Goal: Feedback & Contribution: Leave review/rating

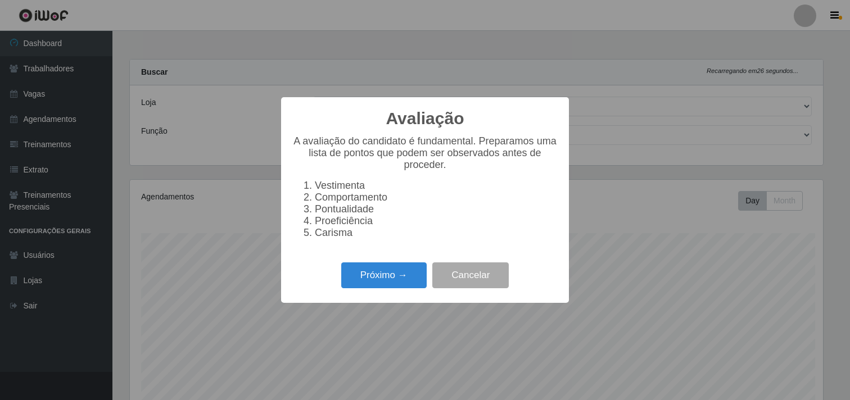
select select "264"
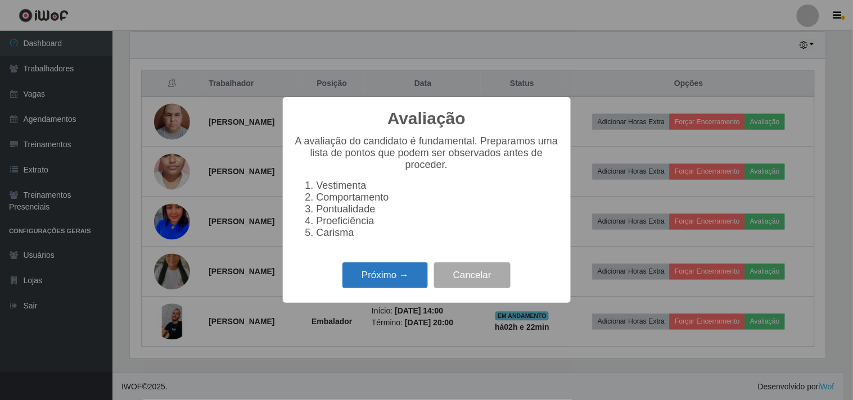
scroll to position [233, 696]
click at [383, 283] on button "Próximo →" at bounding box center [384, 276] width 85 height 26
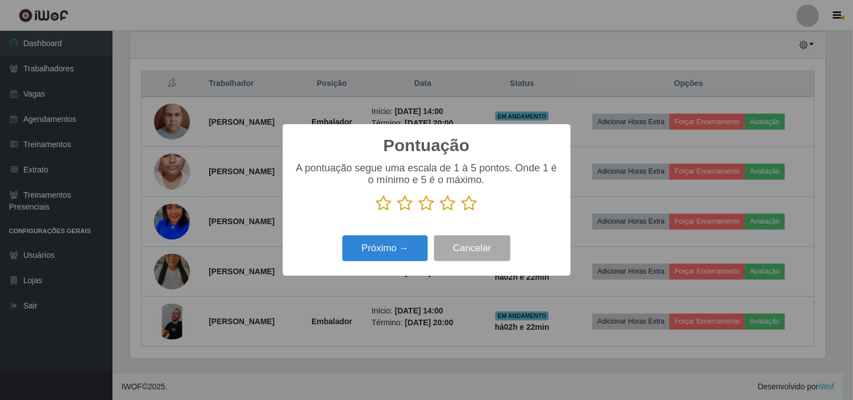
scroll to position [562070, 561607]
click at [467, 210] on icon at bounding box center [470, 203] width 16 height 17
click at [462, 212] on input "radio" at bounding box center [462, 212] width 0 height 0
click at [399, 246] on button "Próximo →" at bounding box center [384, 249] width 85 height 26
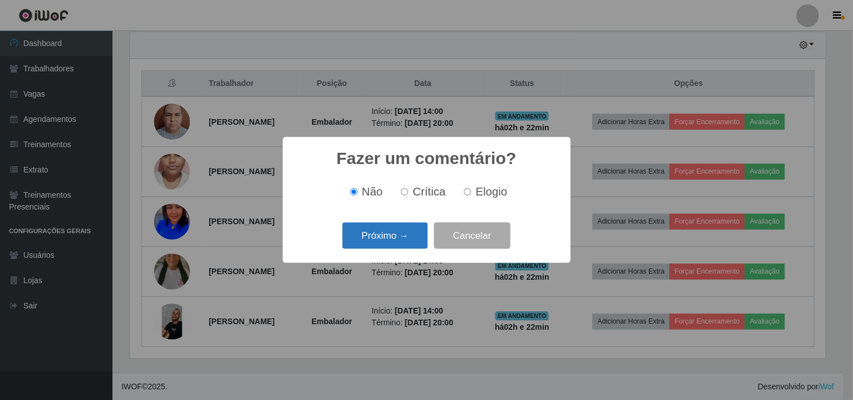
click at [392, 246] on button "Próximo →" at bounding box center [384, 236] width 85 height 26
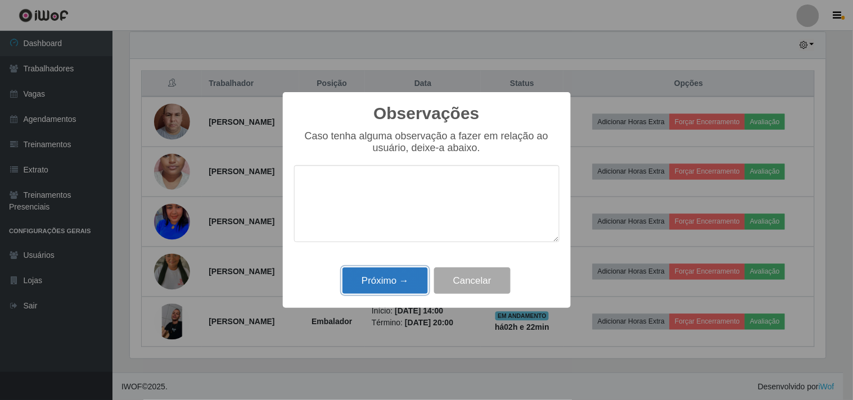
click at [398, 287] on button "Próximo →" at bounding box center [384, 281] width 85 height 26
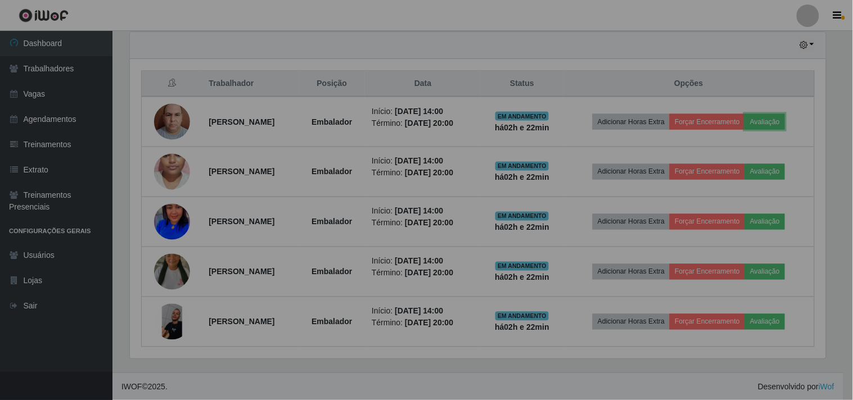
scroll to position [233, 703]
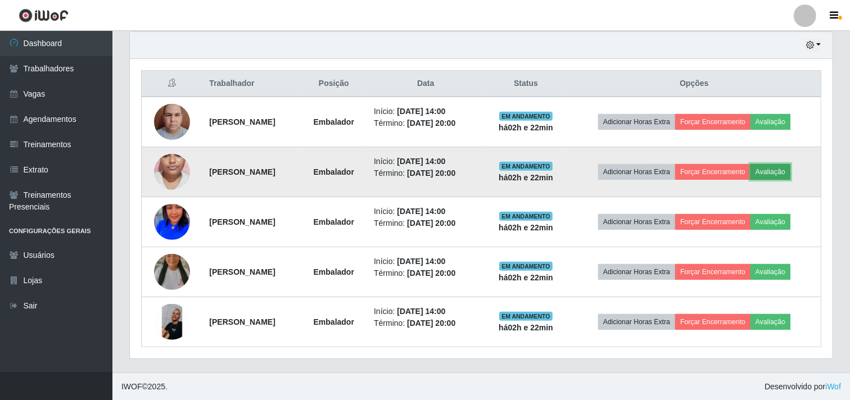
click at [779, 177] on button "Avaliação" at bounding box center [771, 172] width 40 height 16
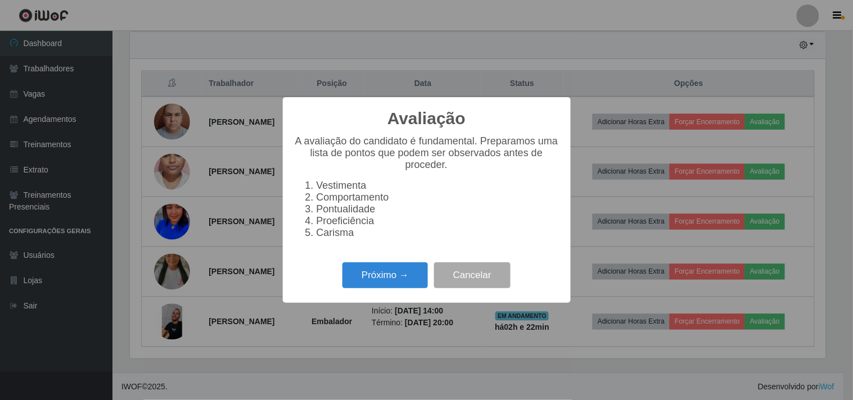
scroll to position [233, 696]
click at [396, 284] on button "Próximo →" at bounding box center [384, 276] width 85 height 26
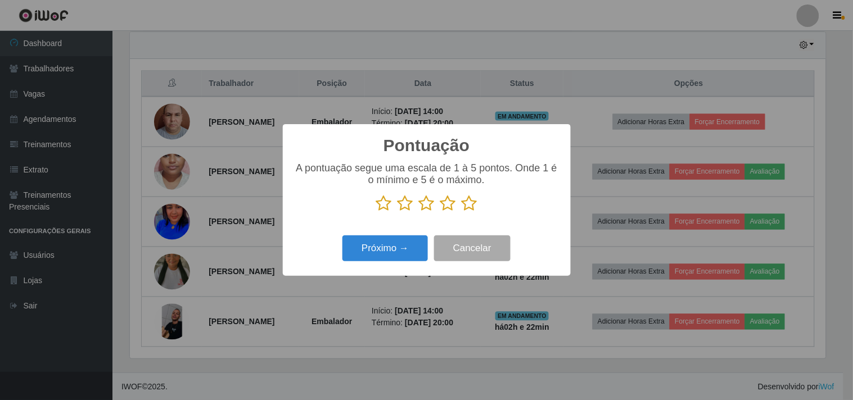
click at [474, 209] on icon at bounding box center [470, 203] width 16 height 17
click at [462, 212] on input "radio" at bounding box center [462, 212] width 0 height 0
click at [400, 246] on button "Próximo →" at bounding box center [384, 249] width 85 height 26
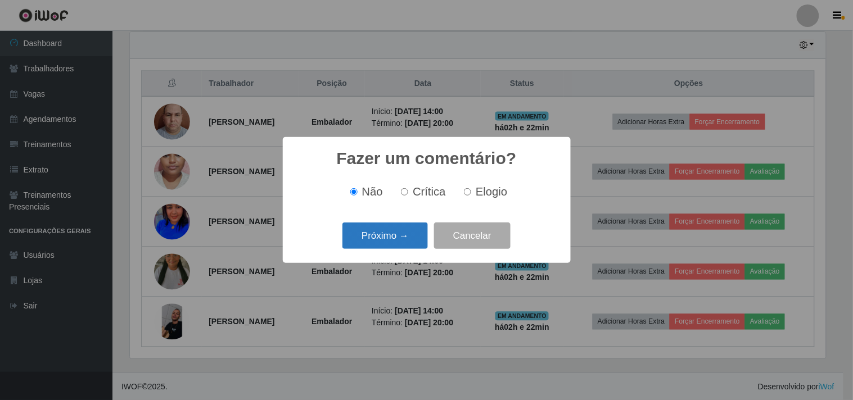
click at [400, 246] on button "Próximo →" at bounding box center [384, 236] width 85 height 26
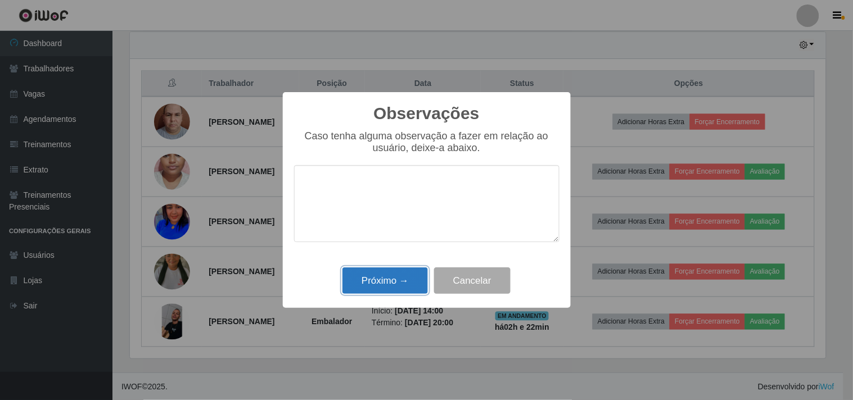
click at [391, 273] on button "Próximo →" at bounding box center [384, 281] width 85 height 26
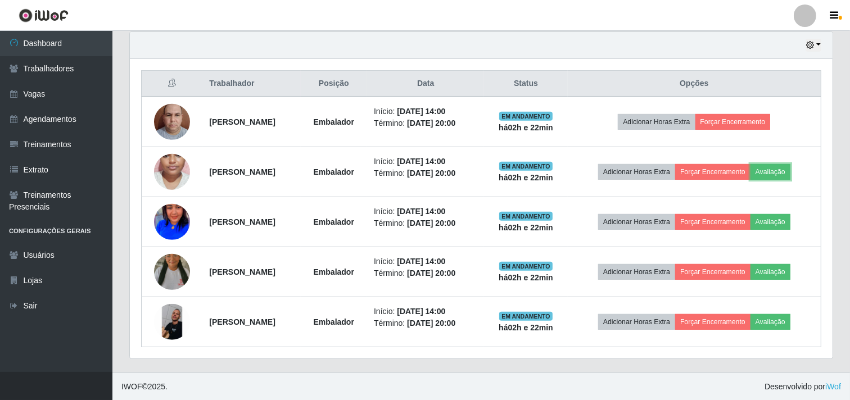
scroll to position [233, 703]
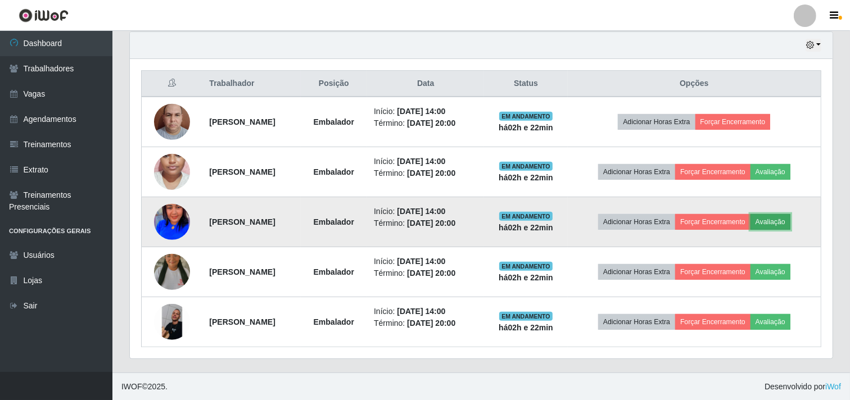
click at [783, 217] on button "Avaliação" at bounding box center [771, 222] width 40 height 16
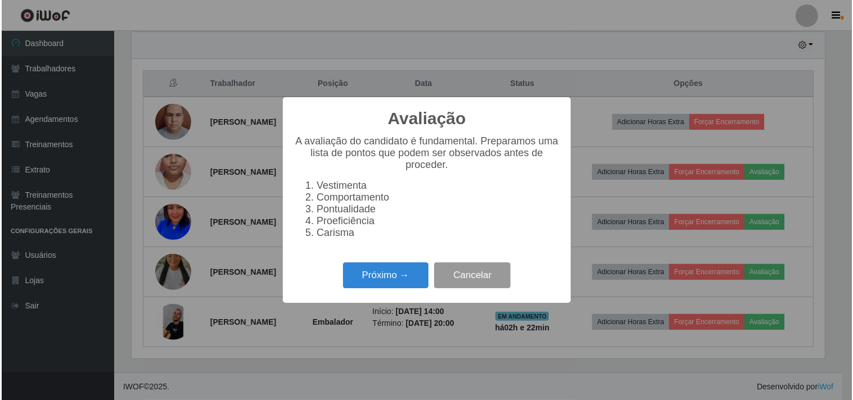
scroll to position [233, 696]
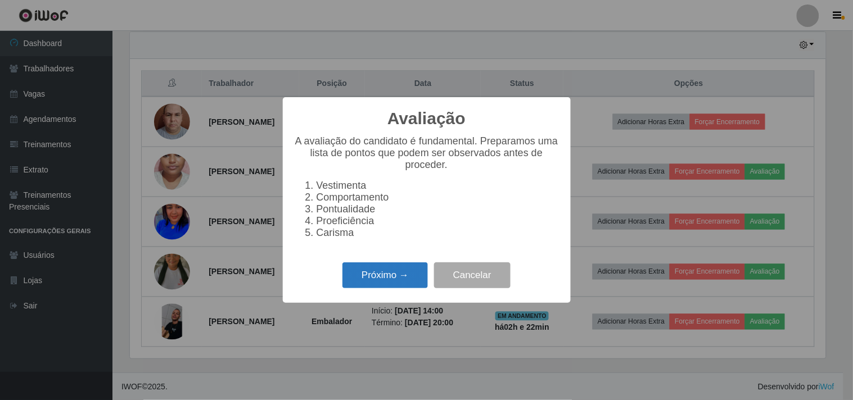
click at [403, 282] on button "Próximo →" at bounding box center [384, 276] width 85 height 26
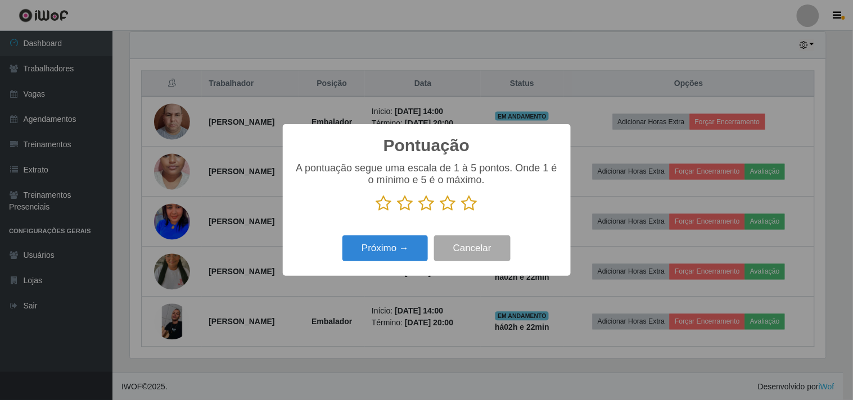
click at [470, 204] on icon at bounding box center [470, 203] width 16 height 17
click at [462, 212] on input "radio" at bounding box center [462, 212] width 0 height 0
click at [401, 243] on button "Próximo →" at bounding box center [384, 249] width 85 height 26
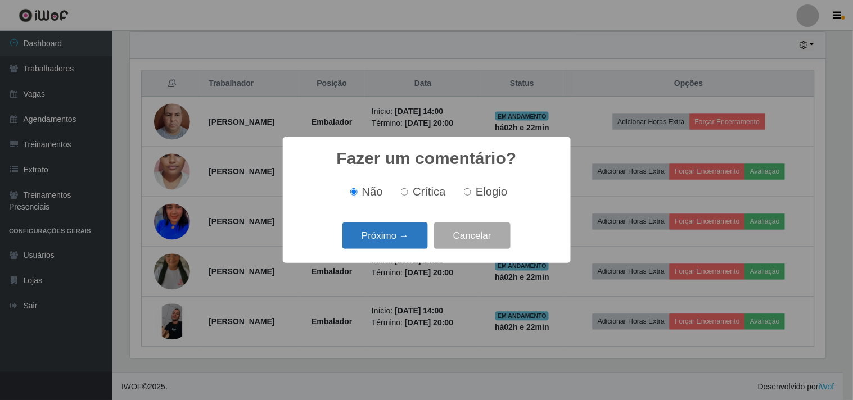
click at [382, 245] on button "Próximo →" at bounding box center [384, 236] width 85 height 26
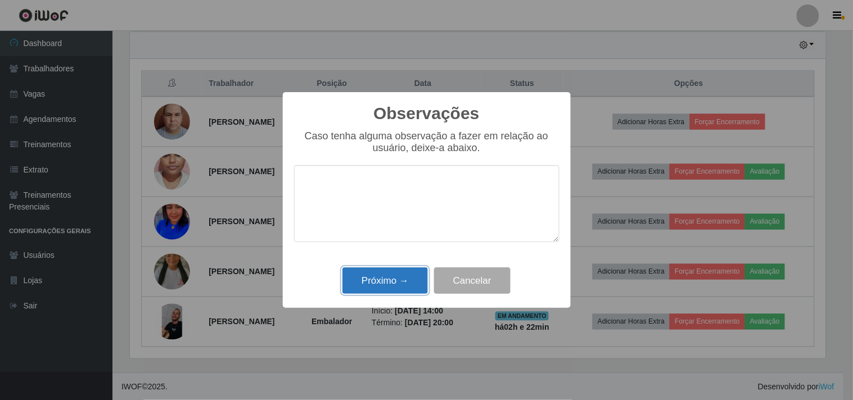
click at [395, 276] on button "Próximo →" at bounding box center [384, 281] width 85 height 26
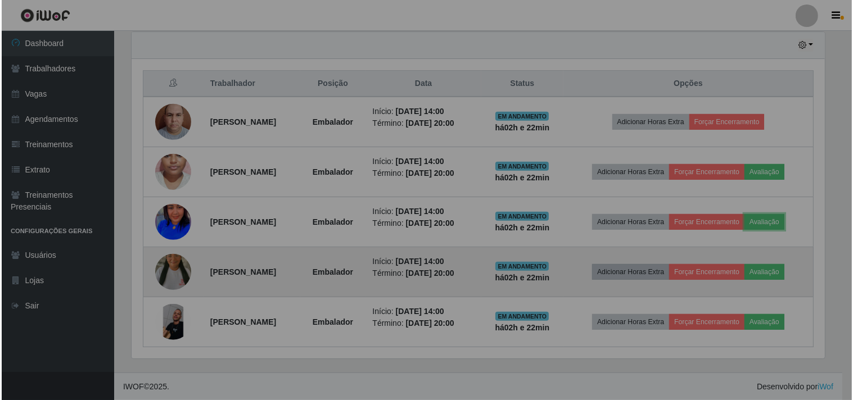
scroll to position [233, 703]
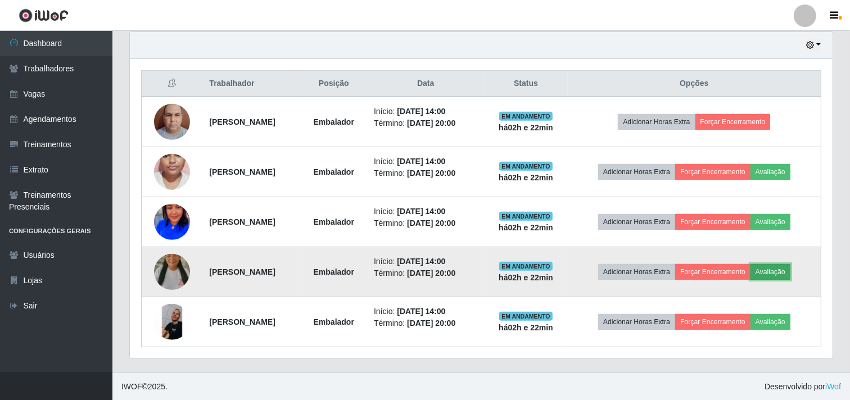
click at [783, 272] on button "Avaliação" at bounding box center [771, 272] width 40 height 16
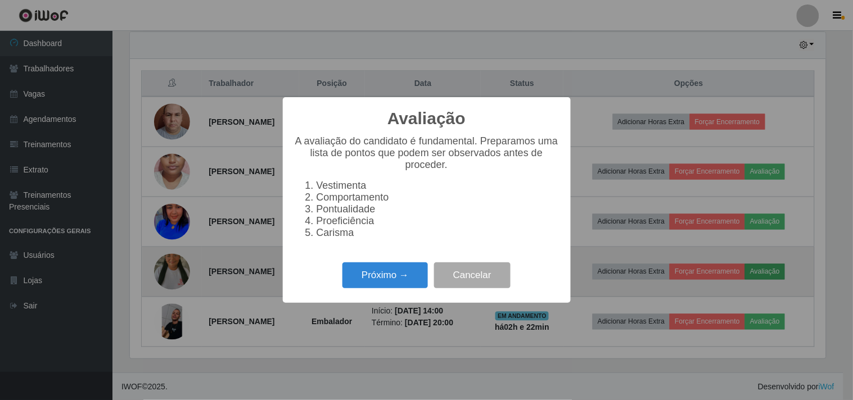
scroll to position [233, 696]
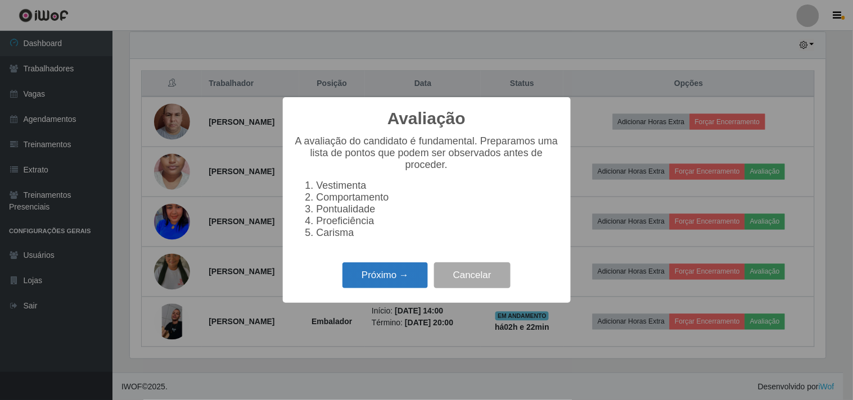
click at [383, 283] on button "Próximo →" at bounding box center [384, 276] width 85 height 26
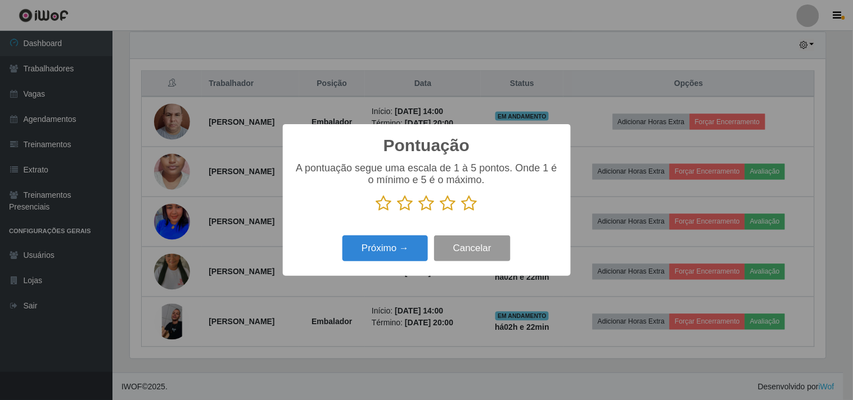
scroll to position [562070, 561607]
click at [463, 193] on div "A pontuação segue uma escala de 1 à 5 pontos. Onde 1 é o mínimo e 5 é o máximo." at bounding box center [426, 187] width 265 height 49
drag, startPoint x: 474, startPoint y: 203, endPoint x: 436, endPoint y: 220, distance: 41.3
click at [474, 204] on icon at bounding box center [470, 203] width 16 height 17
click at [462, 212] on input "radio" at bounding box center [462, 212] width 0 height 0
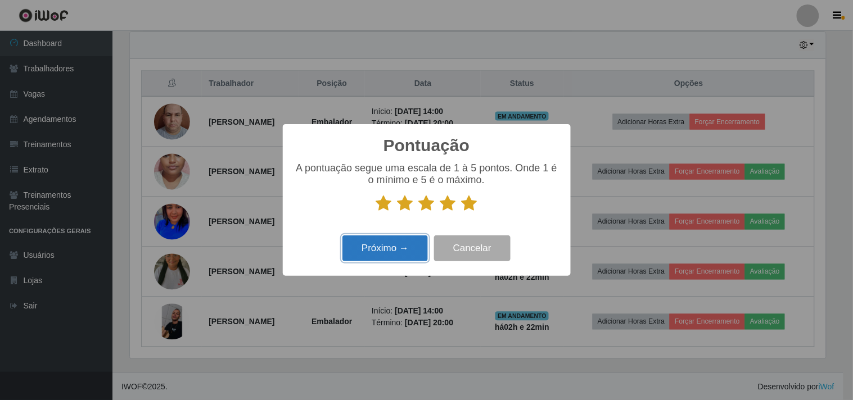
click at [378, 246] on button "Próximo →" at bounding box center [384, 249] width 85 height 26
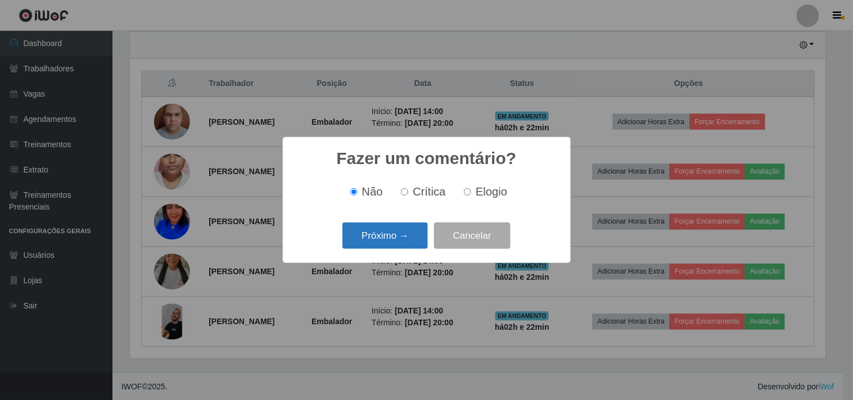
click at [380, 237] on button "Próximo →" at bounding box center [384, 236] width 85 height 26
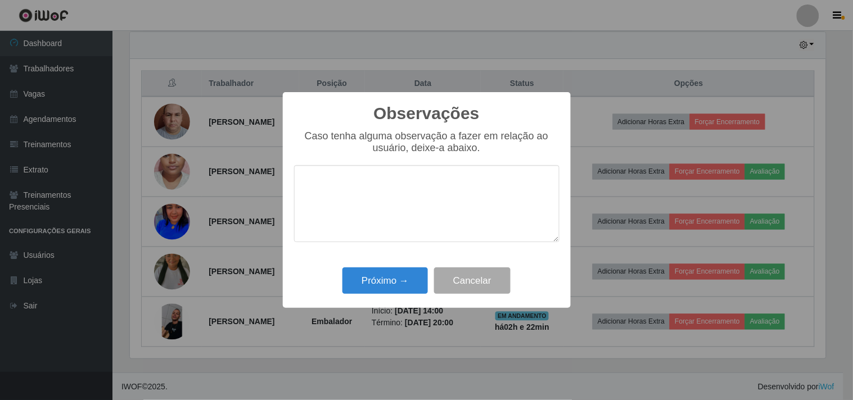
click at [389, 263] on div "Observações × Caso tenha alguma observação a fazer em relação ao usuário, deixe…" at bounding box center [427, 200] width 288 height 216
click at [391, 276] on button "Próximo →" at bounding box center [384, 281] width 85 height 26
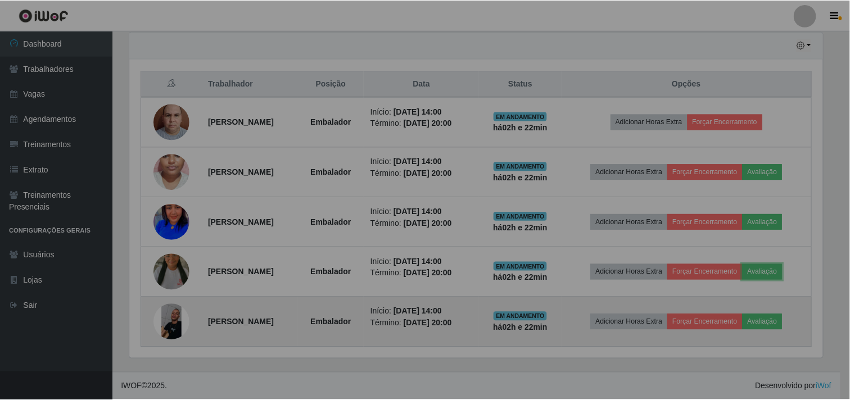
scroll to position [233, 703]
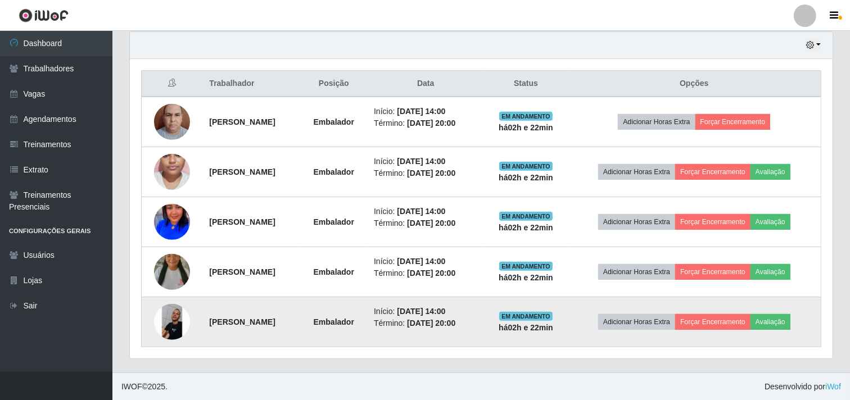
click at [778, 313] on td "Adicionar Horas Extra Forçar Encerramento Avaliação" at bounding box center [695, 322] width 254 height 50
click at [778, 314] on button "Avaliação" at bounding box center [771, 322] width 40 height 16
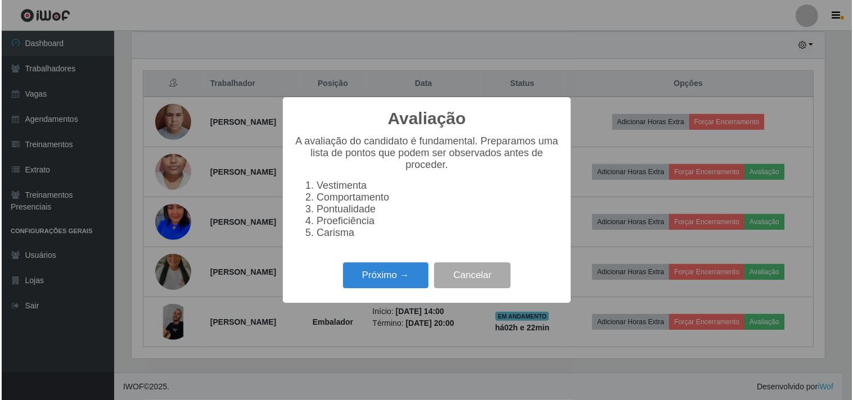
scroll to position [233, 696]
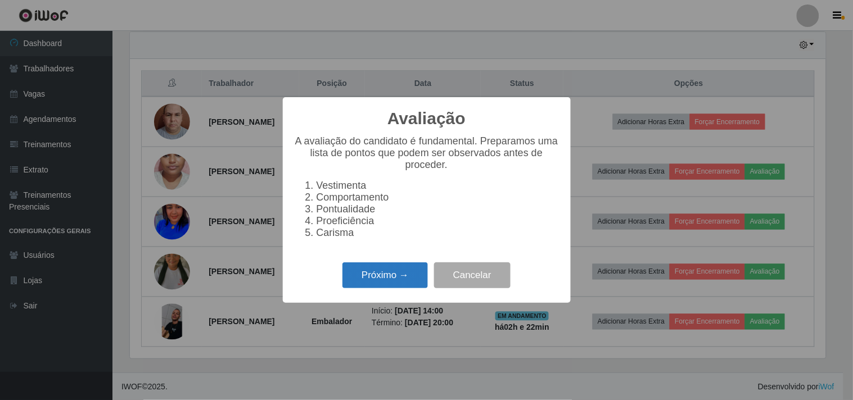
click at [403, 279] on button "Próximo →" at bounding box center [384, 276] width 85 height 26
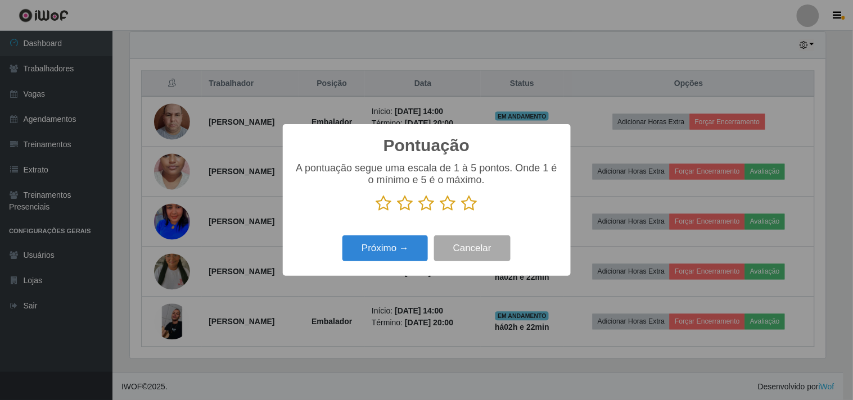
click at [468, 201] on icon at bounding box center [470, 203] width 16 height 17
click at [462, 212] on input "radio" at bounding box center [462, 212] width 0 height 0
click at [389, 249] on button "Próximo →" at bounding box center [384, 249] width 85 height 26
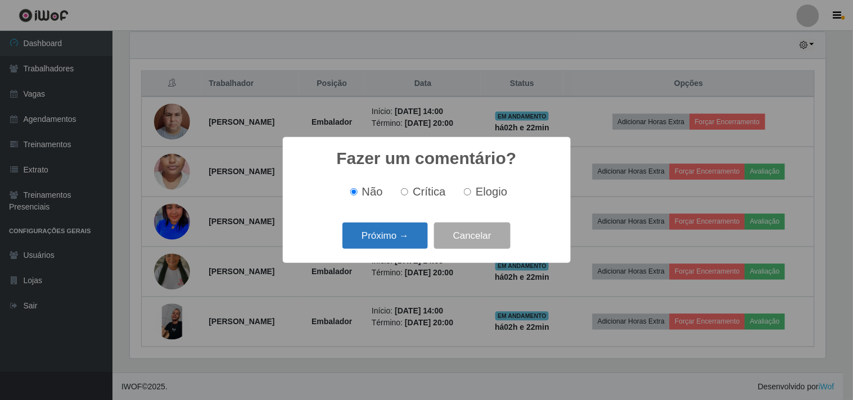
click at [376, 239] on button "Próximo →" at bounding box center [384, 236] width 85 height 26
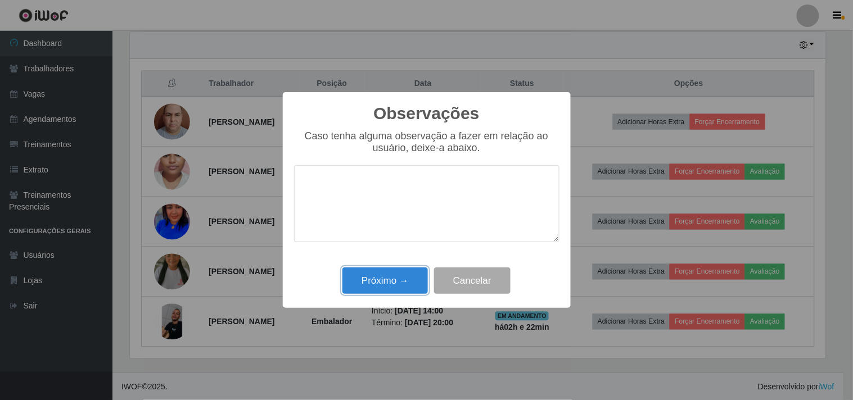
click at [383, 278] on button "Próximo →" at bounding box center [384, 281] width 85 height 26
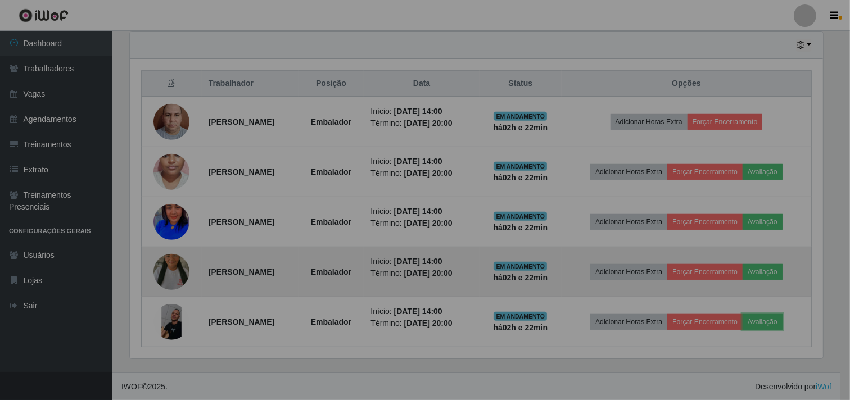
scroll to position [233, 703]
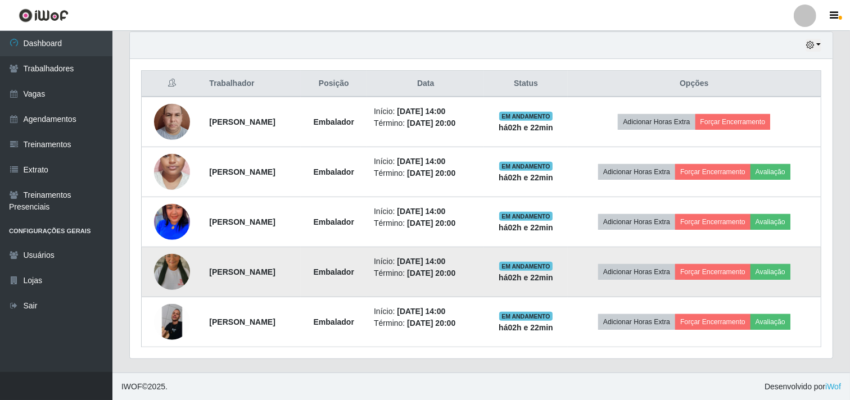
click at [173, 267] on img at bounding box center [172, 272] width 36 height 64
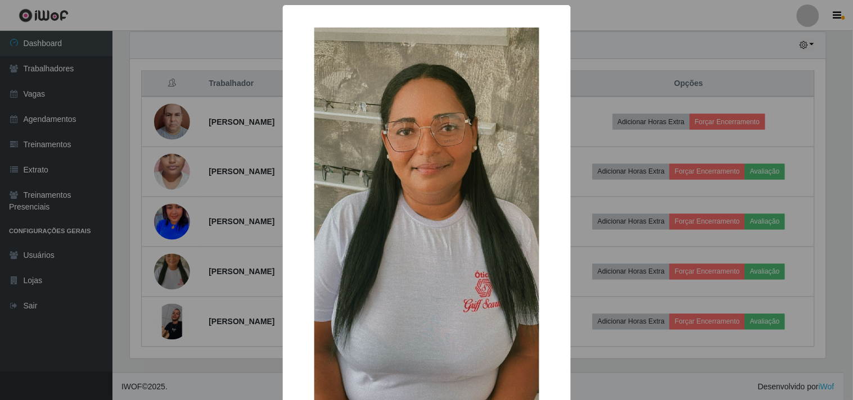
click at [611, 65] on div "× OK Cancel" at bounding box center [426, 200] width 853 height 400
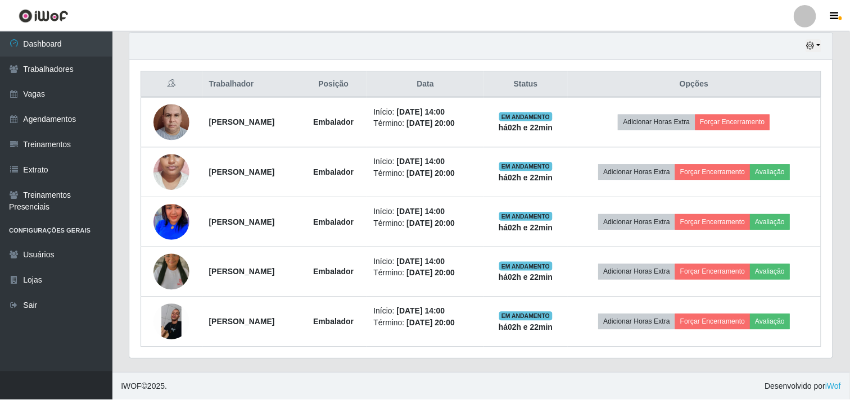
scroll to position [0, 0]
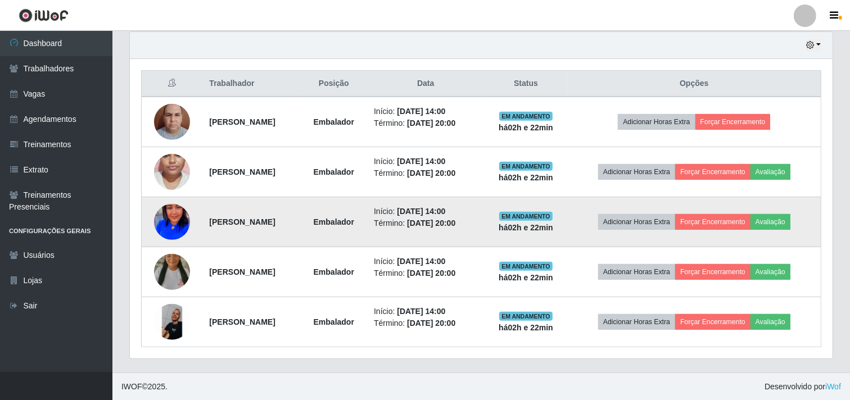
click at [182, 219] on img at bounding box center [172, 222] width 36 height 78
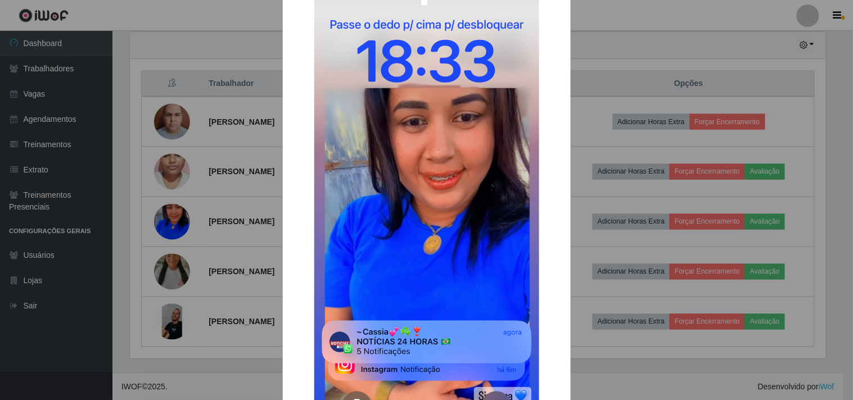
click at [588, 83] on div "× OK Cancel" at bounding box center [426, 200] width 853 height 400
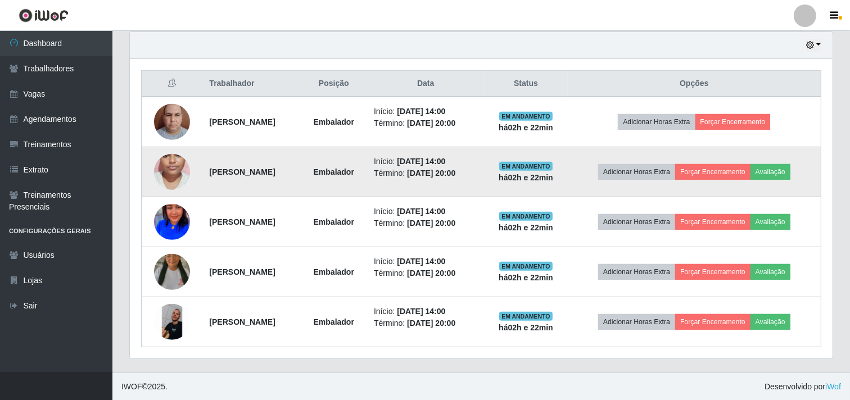
click at [164, 165] on img at bounding box center [172, 172] width 36 height 80
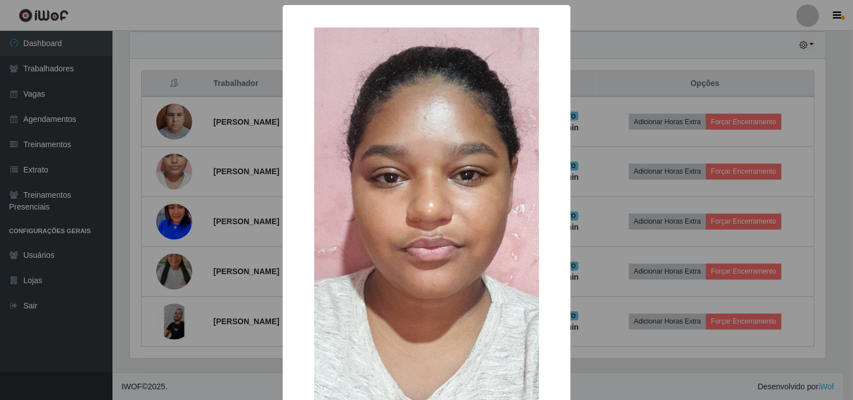
click at [621, 72] on div "× OK Cancel" at bounding box center [426, 200] width 853 height 400
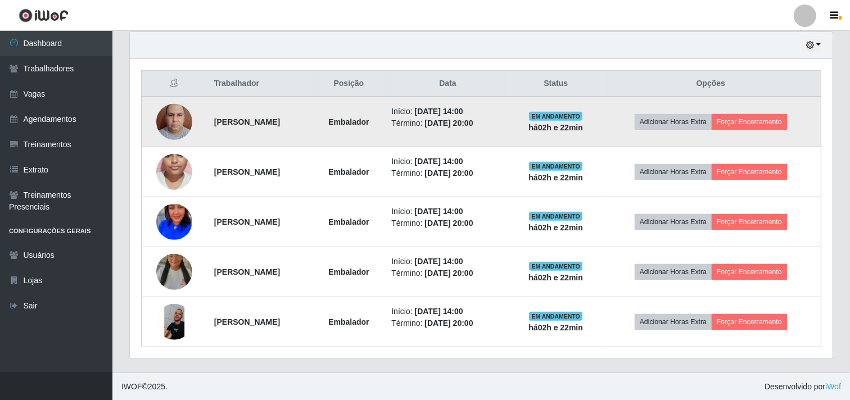
click at [172, 115] on img at bounding box center [174, 122] width 36 height 48
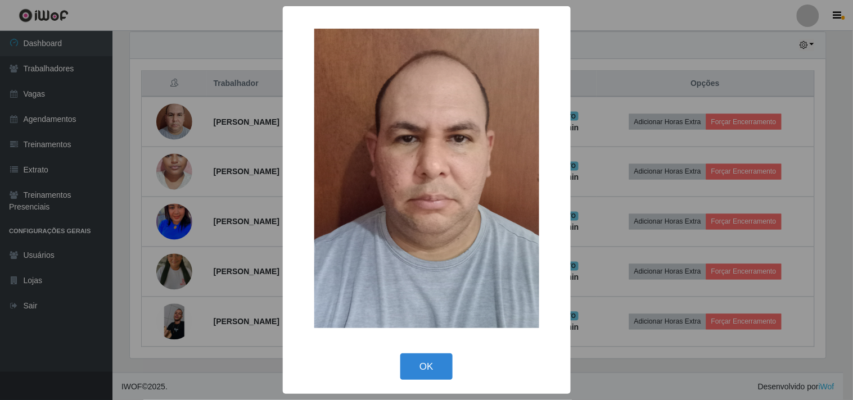
click at [588, 85] on div "× OK Cancel" at bounding box center [426, 200] width 853 height 400
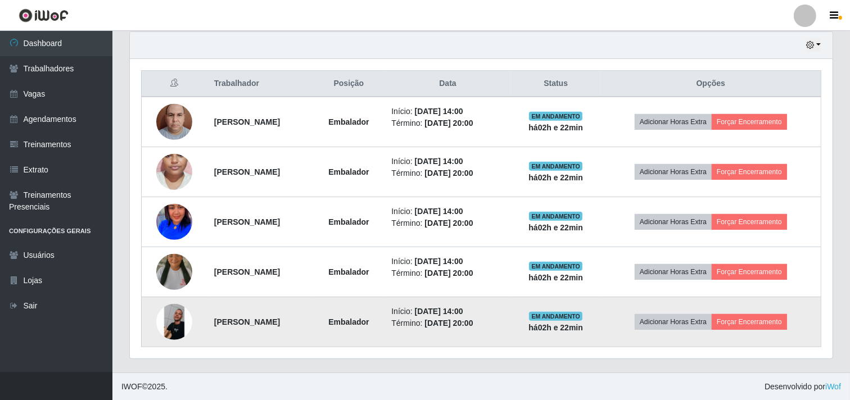
click at [173, 322] on img at bounding box center [174, 322] width 36 height 36
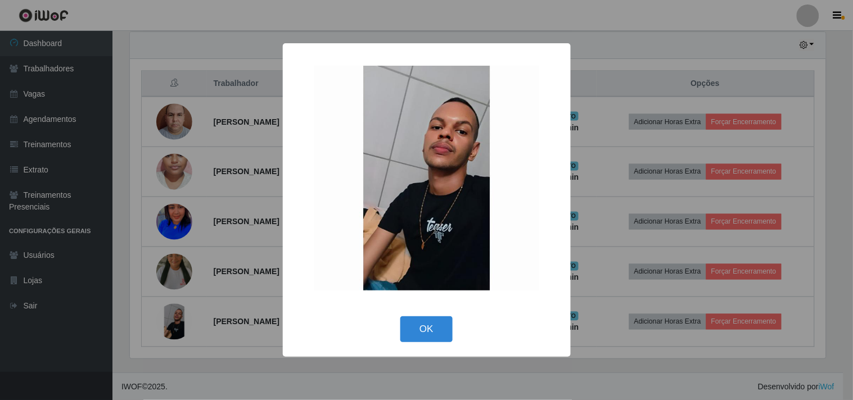
click at [603, 69] on div "× OK Cancel" at bounding box center [426, 200] width 853 height 400
